Goal: Task Accomplishment & Management: Use online tool/utility

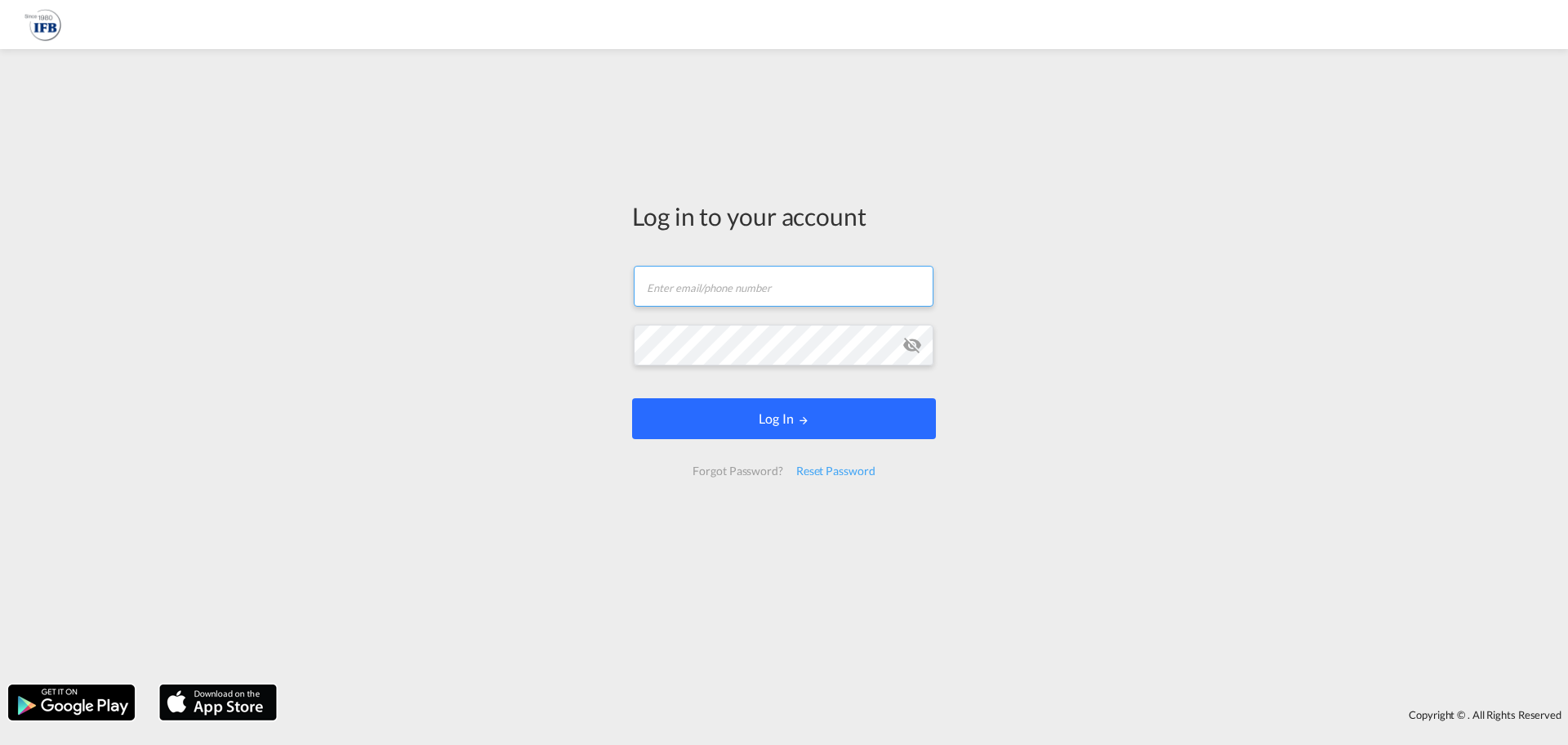
type input "[EMAIL_ADDRESS][PERSON_NAME][DOMAIN_NAME]"
click at [809, 431] on button "Log In" at bounding box center [784, 418] width 304 height 41
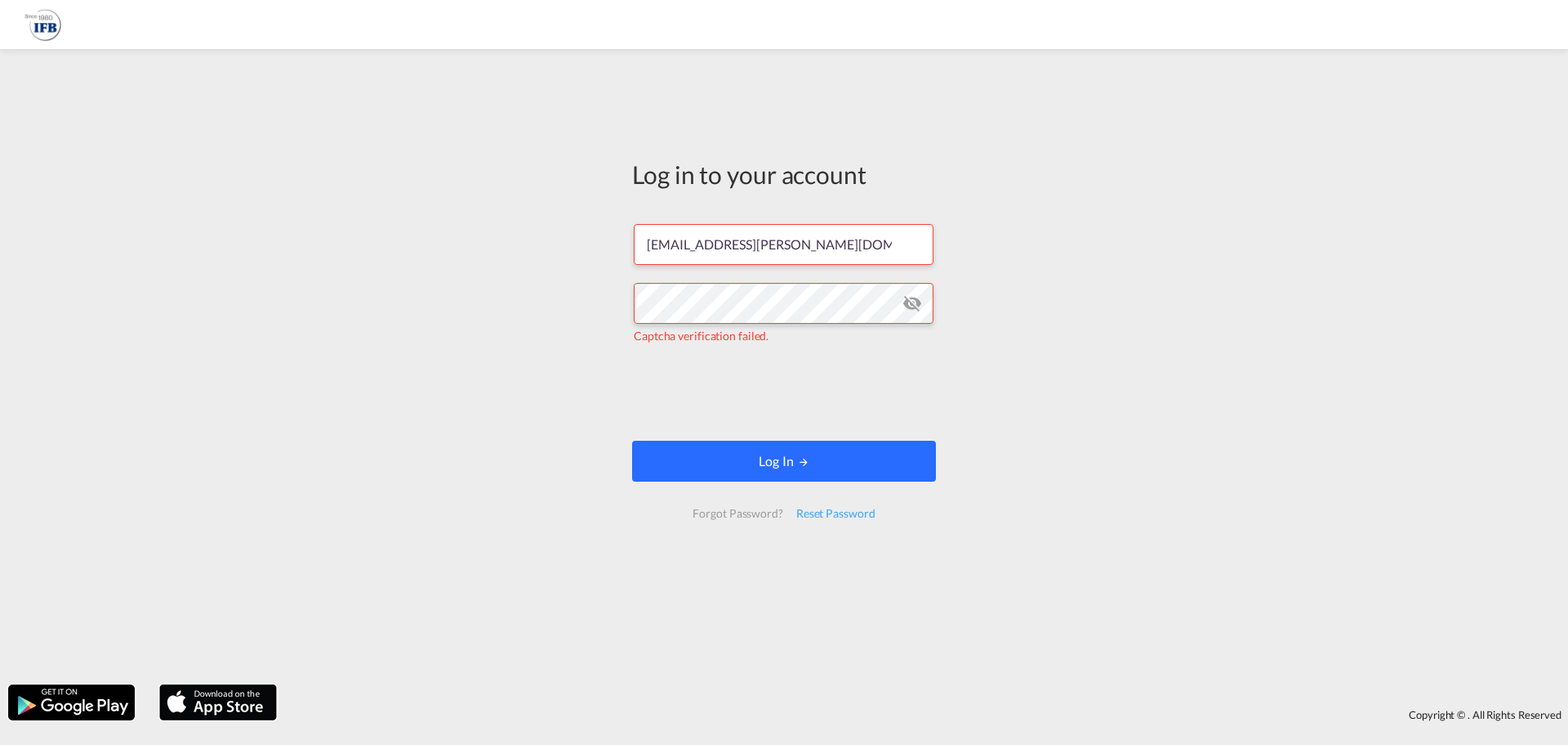
click at [758, 449] on button "Log In" at bounding box center [784, 461] width 304 height 41
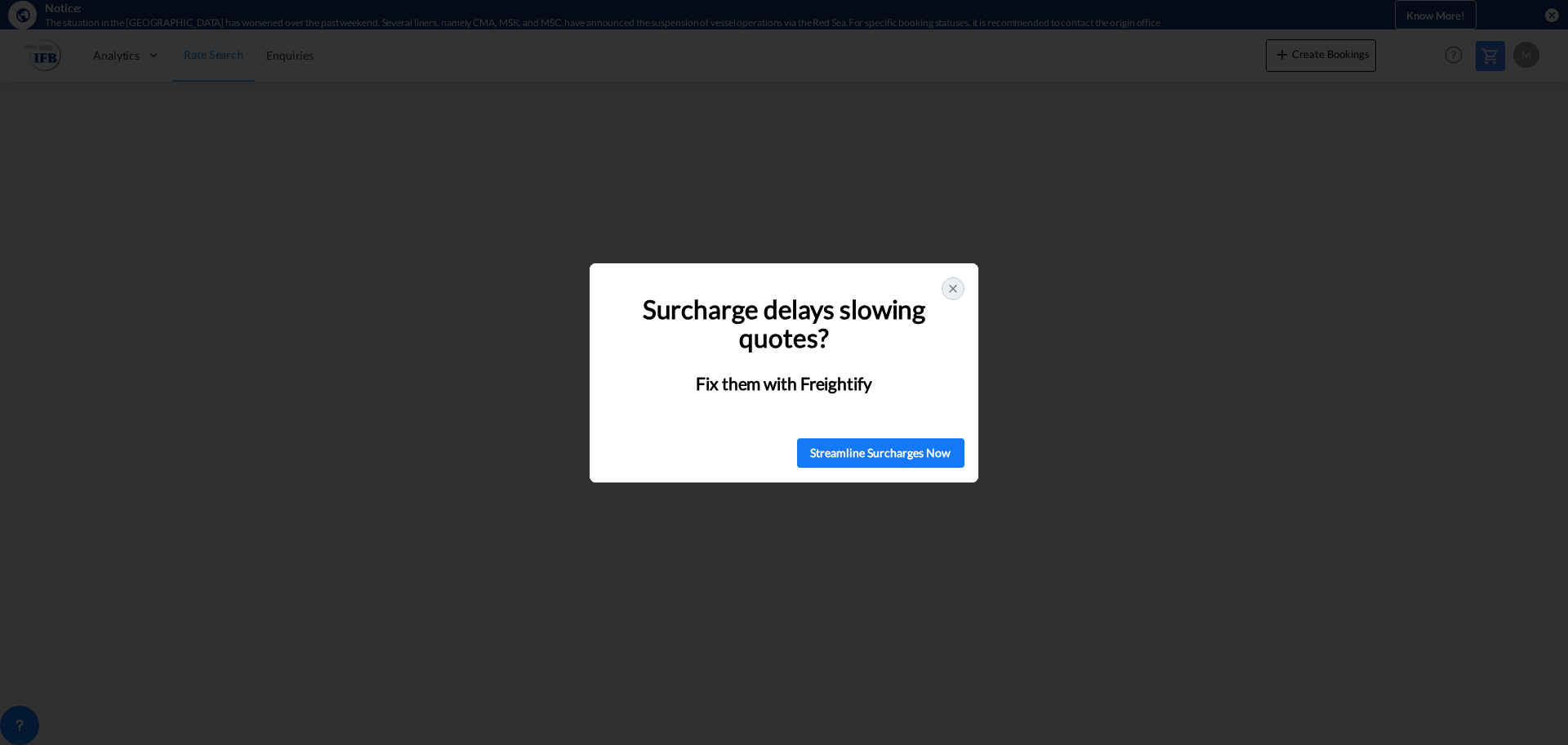
click at [961, 286] on div at bounding box center [952, 288] width 23 height 23
